Goal: Transaction & Acquisition: Purchase product/service

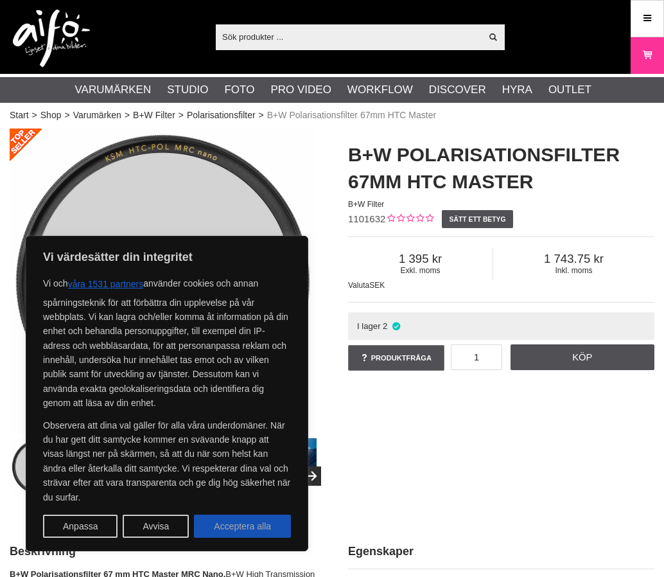
click at [260, 525] on button "Acceptera alla" at bounding box center [242, 526] width 97 height 23
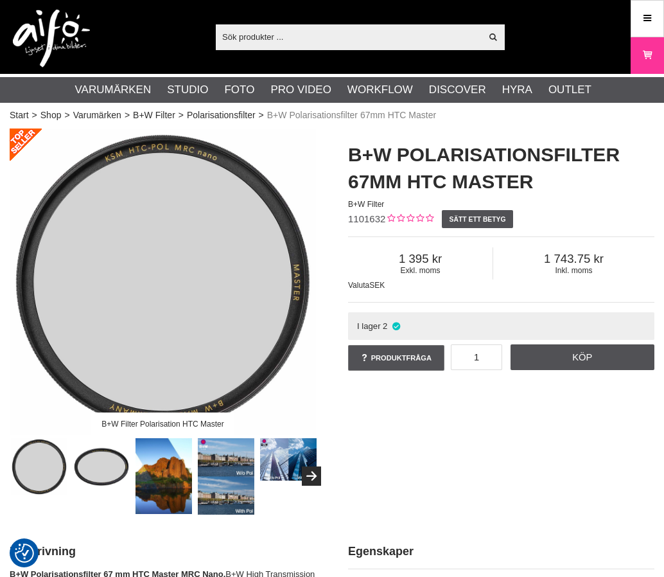
checkbox input "true"
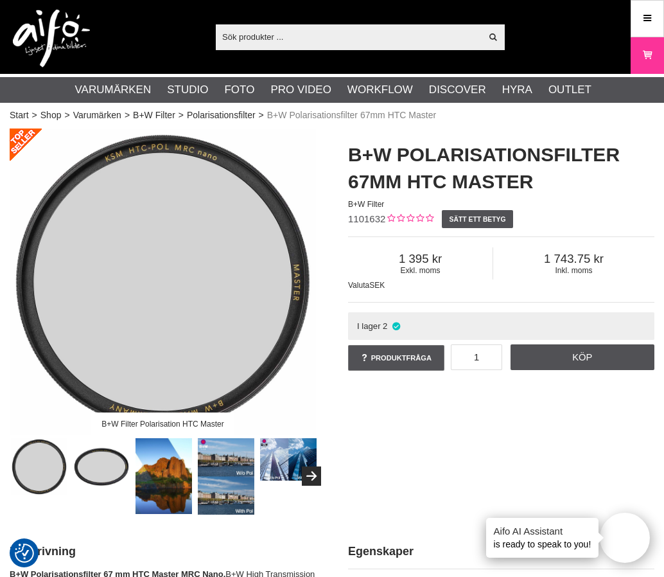
click at [170, 485] on img at bounding box center [164, 476] width 57 height 76
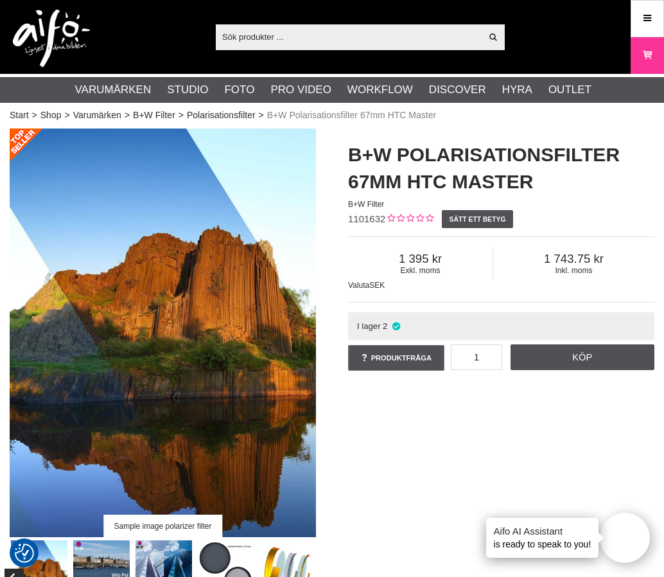
click at [328, 472] on div "Sample image polarizer filter" at bounding box center [163, 373] width 339 height 488
click at [105, 559] on img at bounding box center [101, 578] width 57 height 76
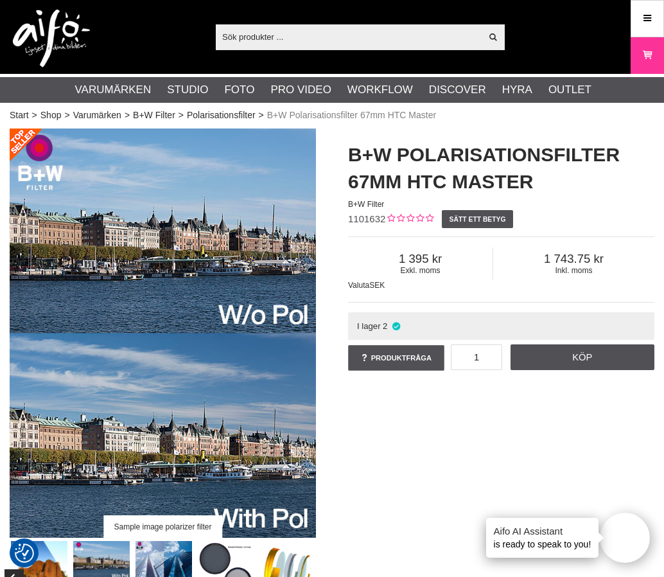
click at [166, 551] on img at bounding box center [164, 562] width 57 height 42
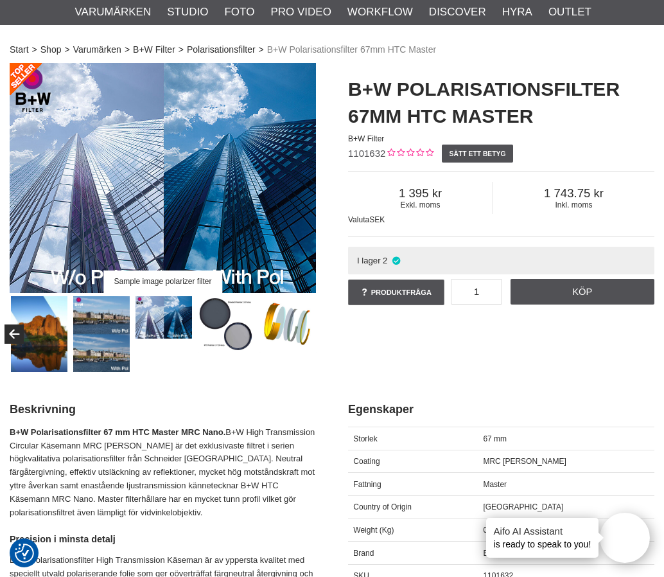
scroll to position [60, 0]
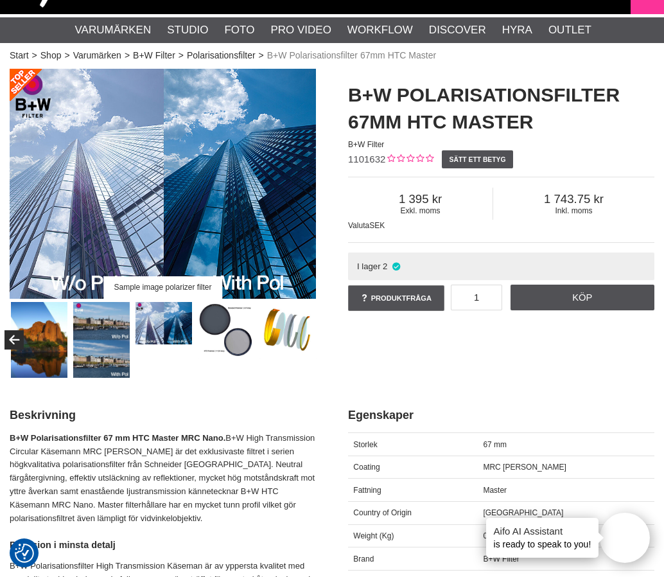
click at [283, 352] on img at bounding box center [288, 330] width 57 height 57
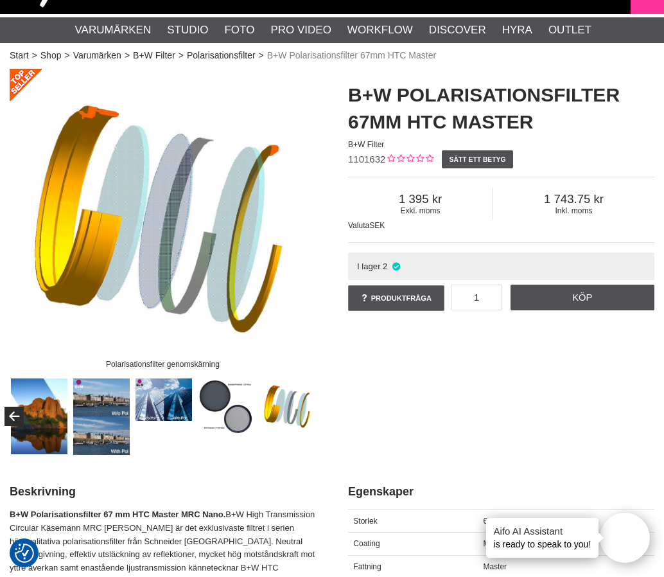
click at [535, 355] on div "Polarisationsfilter genomskärning B+W Polarisationsfilter 67mm HTC Master B+W F…" at bounding box center [332, 262] width 677 height 386
